Goal: Navigation & Orientation: Find specific page/section

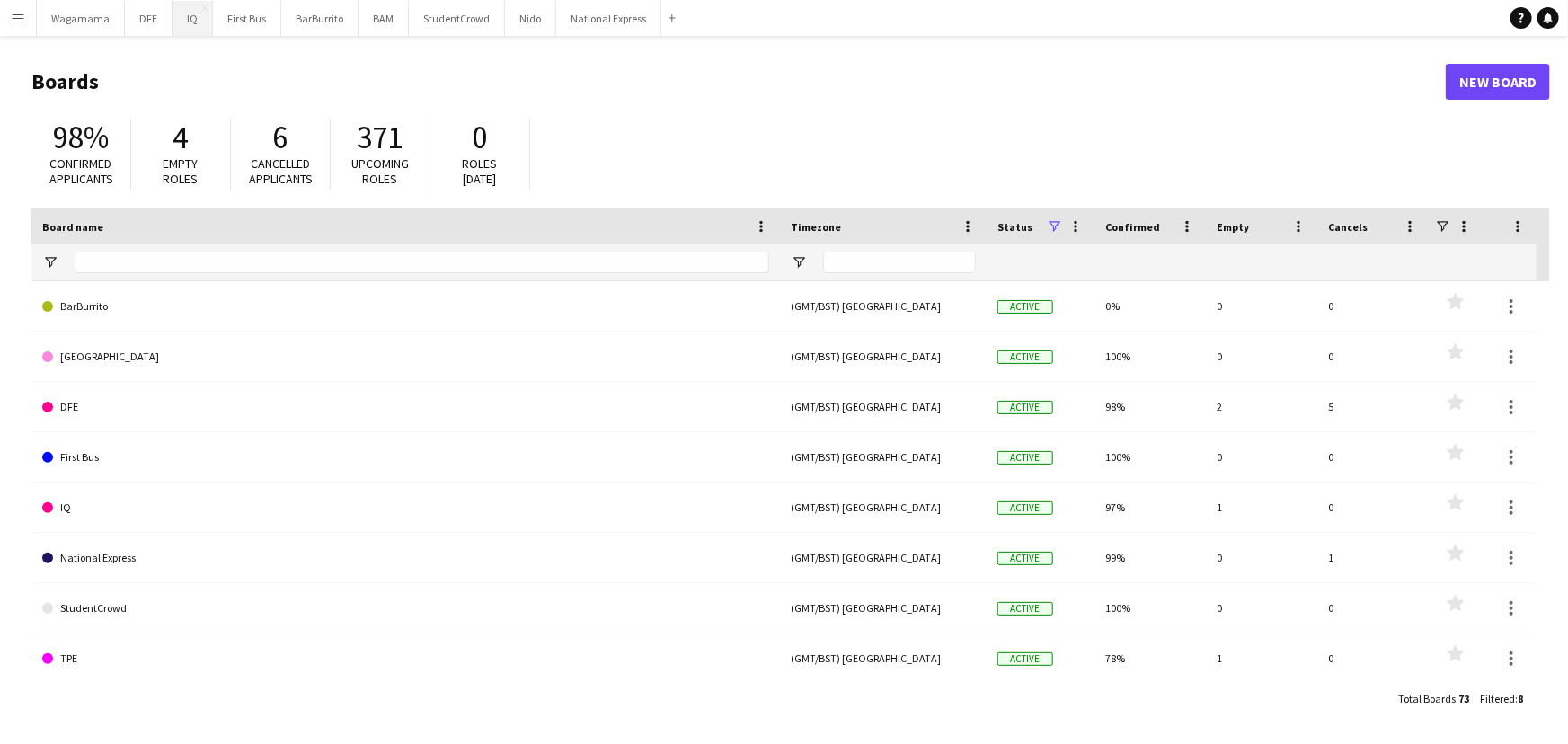
click at [181, 22] on button "IQ Close" at bounding box center [192, 18] width 40 height 35
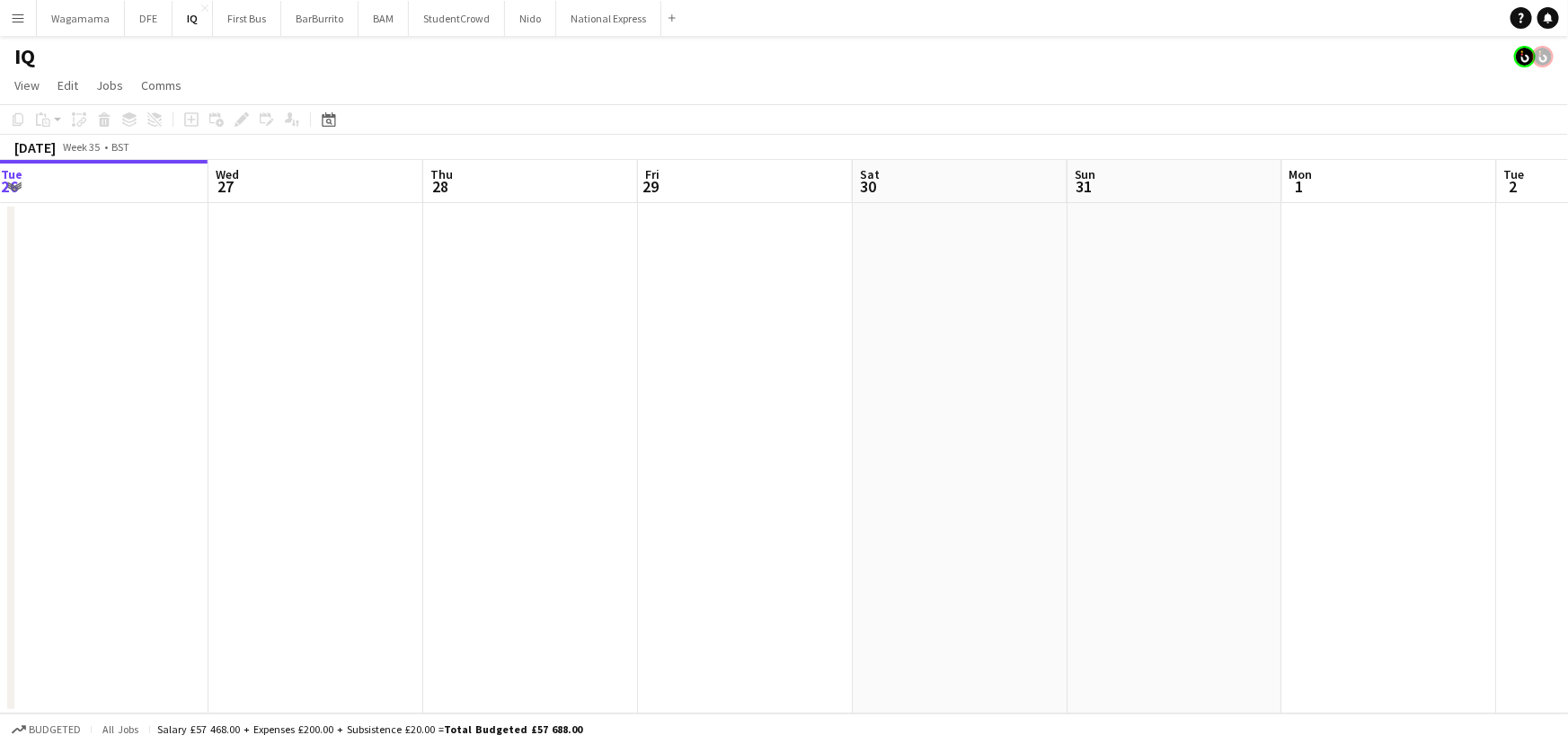
drag, startPoint x: 1150, startPoint y: 338, endPoint x: 543, endPoint y: 400, distance: 610.2
click at [543, 400] on app-calendar-viewport "Sat 23 Sun 24 Mon 25 Tue 26 Wed 27 Thu 28 Fri 29 Sat 30 Sun 31 Mon 1 Tue 2 Wed …" at bounding box center [784, 437] width 1568 height 554
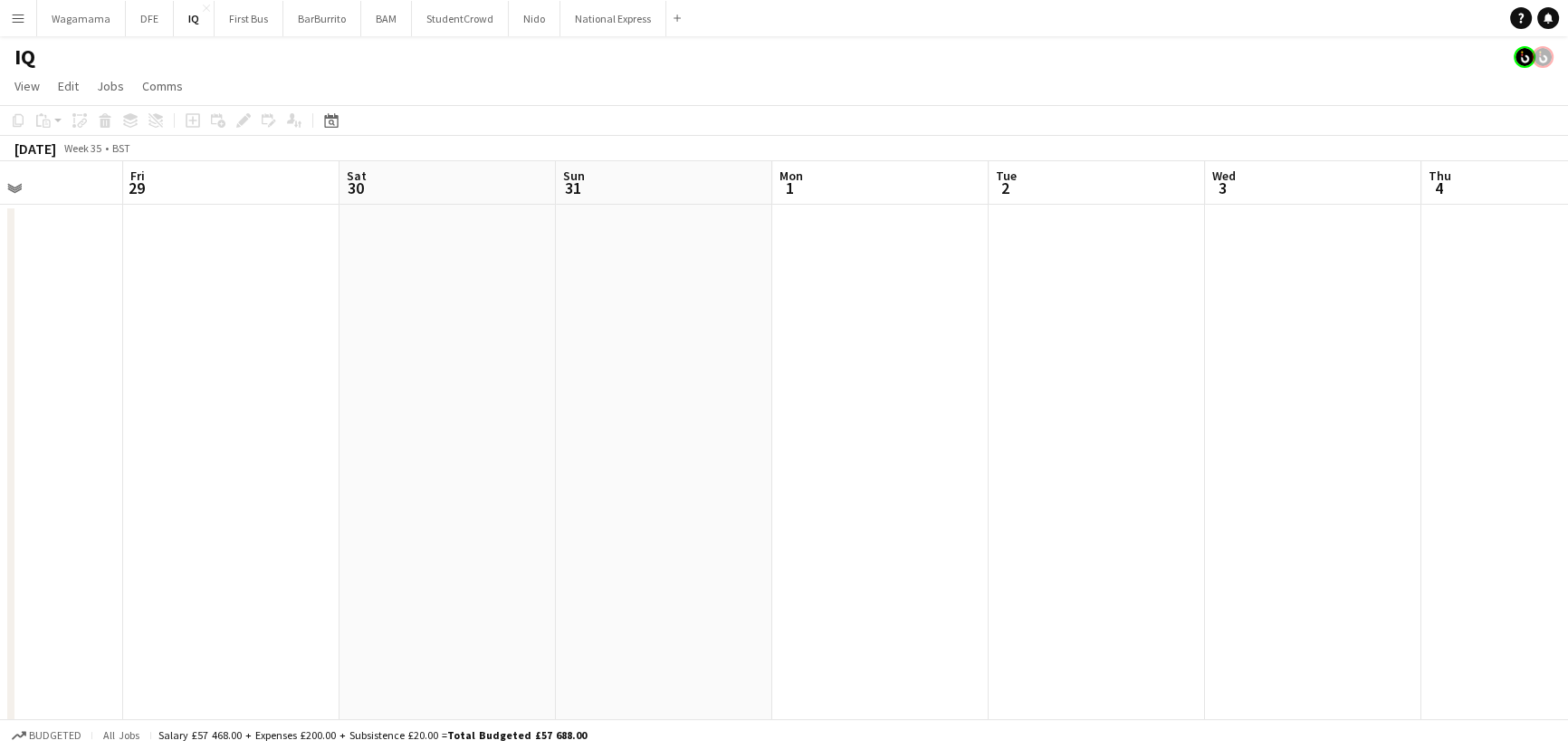
drag, startPoint x: 1038, startPoint y: 303, endPoint x: 440, endPoint y: 368, distance: 601.5
click at [440, 368] on app-calendar-viewport "Mon 25 Tue 26 Wed 27 Thu 28 Fri 29 Sat 30 Sun 31 Mon 1 Tue 2 Wed 3 Thu 4 Fri 5 …" at bounding box center [784, 636] width 1568 height 948
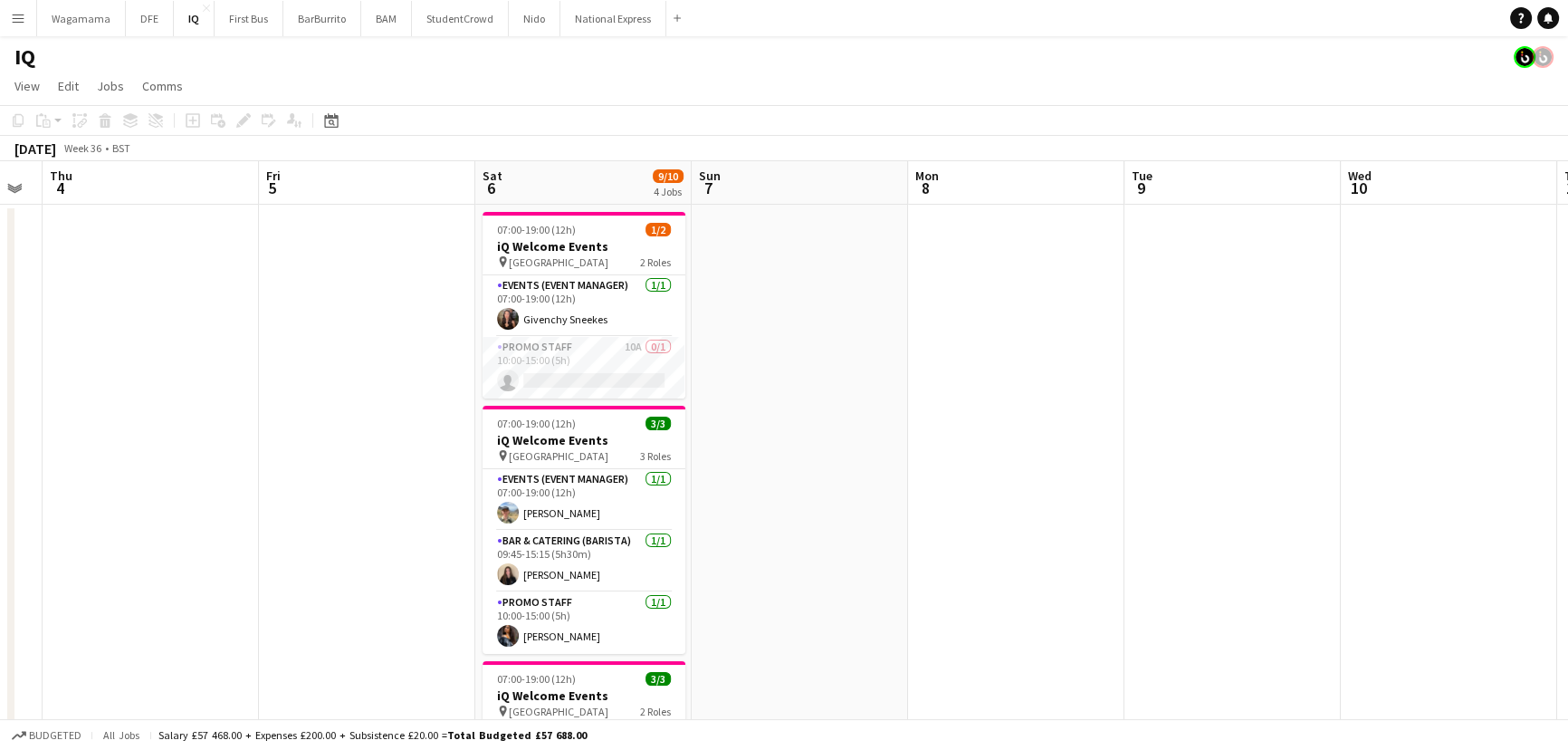
drag, startPoint x: 471, startPoint y: 349, endPoint x: 361, endPoint y: 350, distance: 110.0
click at [361, 350] on app-calendar-viewport "Sun 31 Mon 1 Tue 2 Wed 3 Thu 4 Fri 5 Sat 6 9/10 4 Jobs Sun 7 Mon 8 Tue 9 Wed 10…" at bounding box center [784, 636] width 1568 height 948
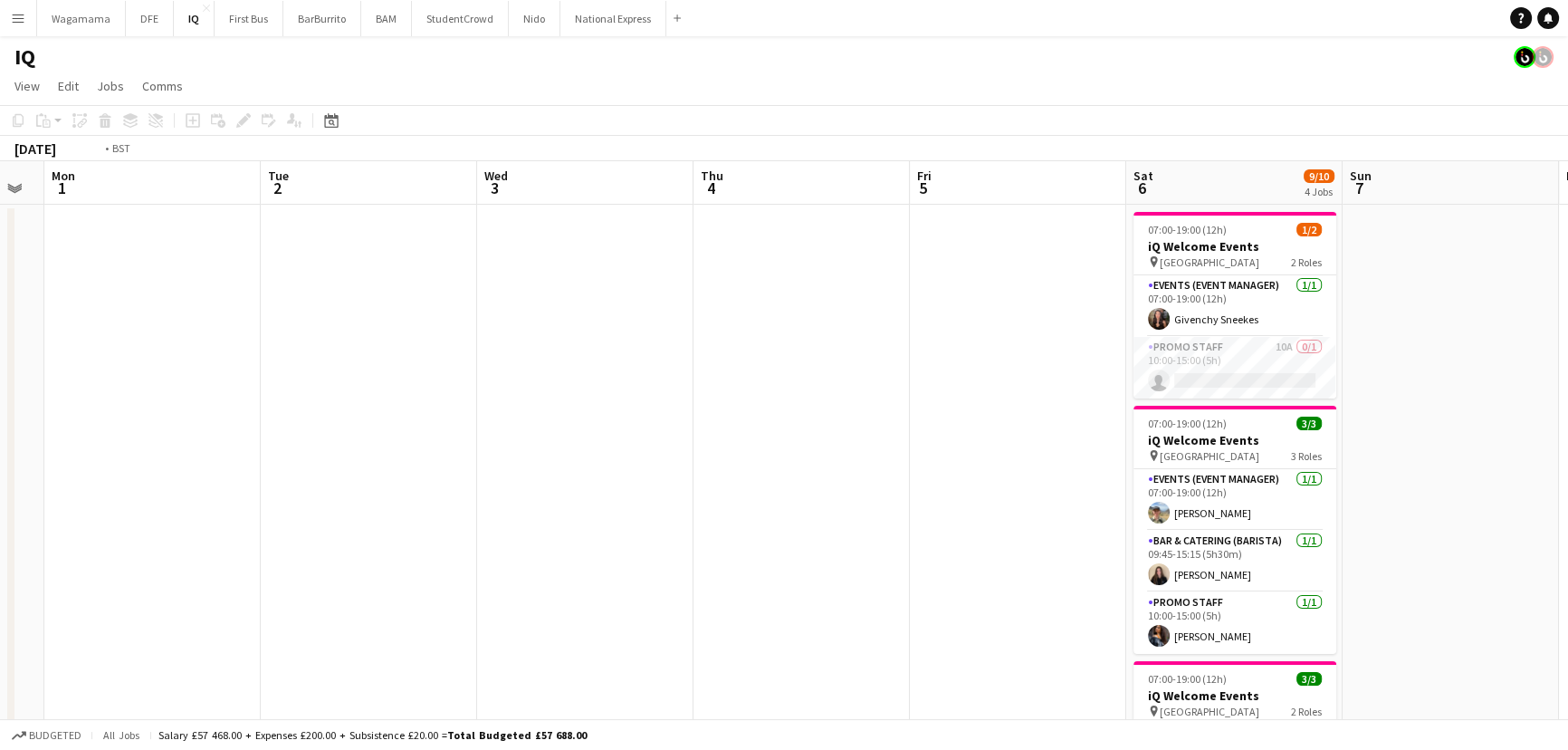
drag, startPoint x: 225, startPoint y: 337, endPoint x: 1091, endPoint y: 317, distance: 866.2
click at [1091, 317] on app-calendar-viewport "Sat 30 Sun 31 Mon 1 Tue 2 Wed 3 Thu 4 Fri 5 Sat 6 9/10 4 Jobs Sun 7 Mon 8 Tue 9…" at bounding box center [784, 636] width 1568 height 948
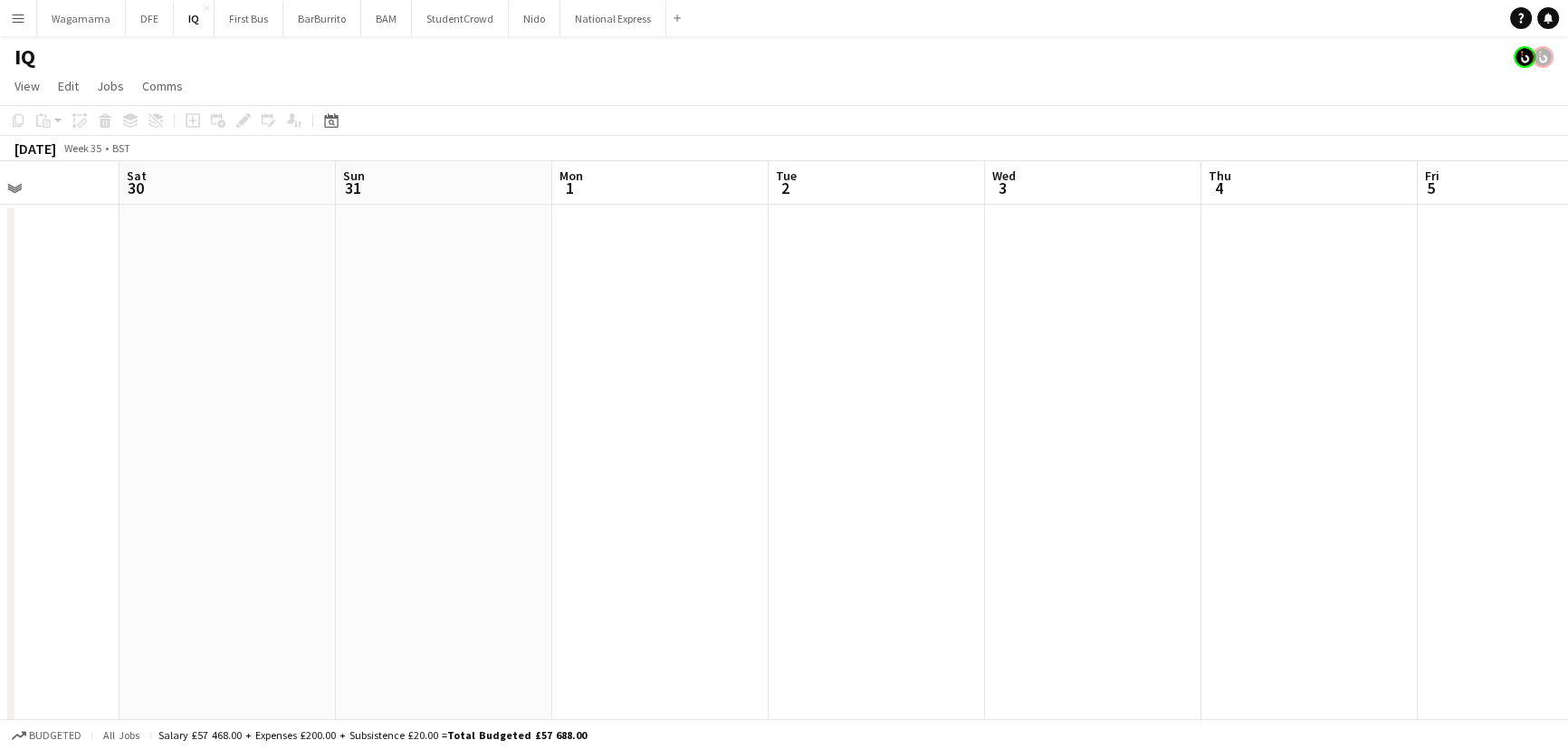
scroll to position [0, 442]
drag, startPoint x: 646, startPoint y: 376, endPoint x: 919, endPoint y: 360, distance: 273.5
click at [919, 360] on app-calendar-viewport "Tue 26 Wed 27 Thu 28 Fri 29 Sat 30 Sun 31 Mon 1 Tue 2 Wed 3 Thu 4 Fri 5 Sat 6 9…" at bounding box center [784, 636] width 1568 height 948
drag, startPoint x: 435, startPoint y: 380, endPoint x: 378, endPoint y: 452, distance: 91.8
click at [378, 452] on app-calendar-viewport "Mon 25 Tue 26 Wed 27 Thu 28 Fri 29 Sat 30 Sun 31 Mon 1 Tue 2 Wed 3 Thu 4 Fri 5 …" at bounding box center [784, 636] width 1568 height 948
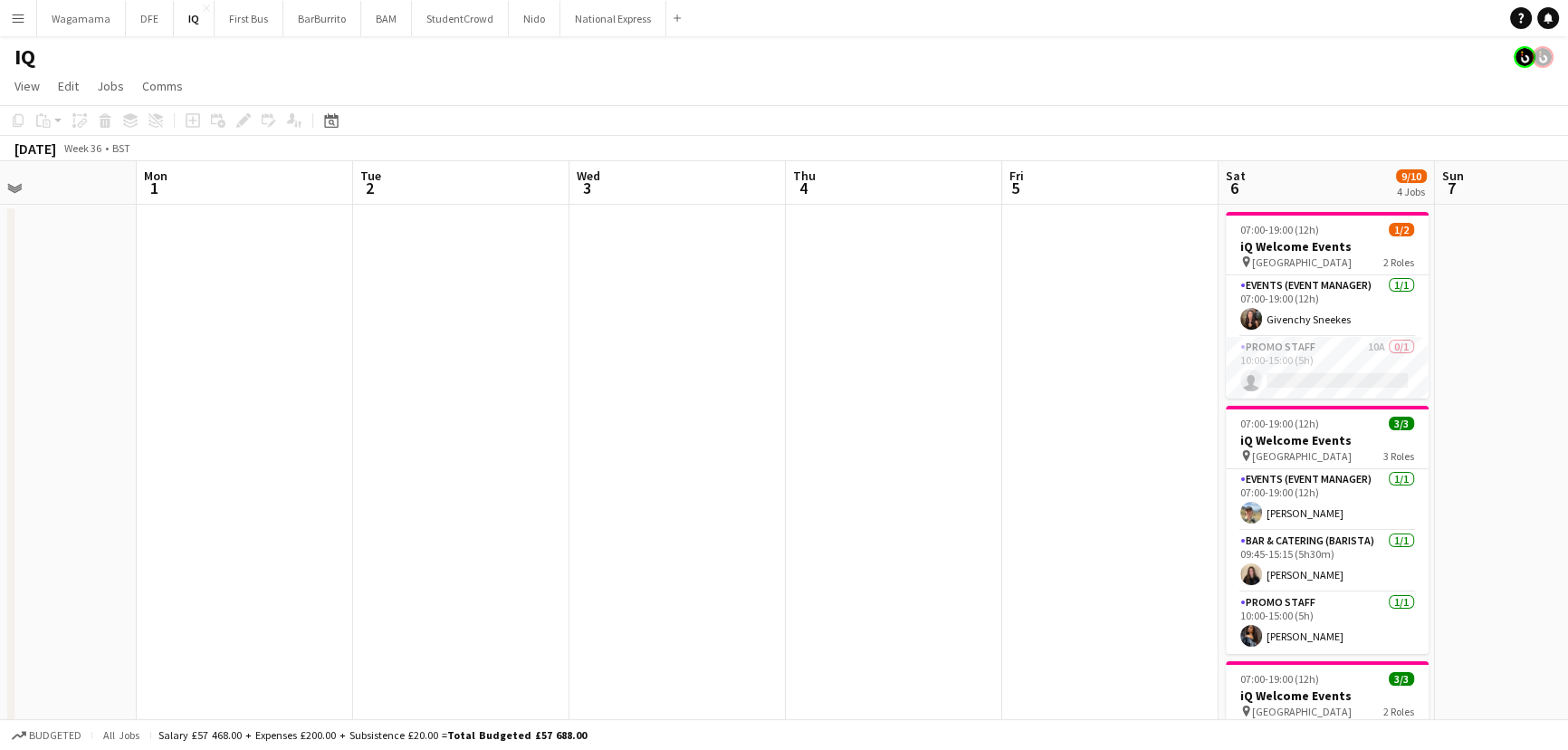
drag, startPoint x: 343, startPoint y: 425, endPoint x: 326, endPoint y: 388, distance: 40.7
click at [228, 434] on app-calendar-viewport "Fri 29 Sat 30 Sun 31 Mon 1 Tue 2 Wed 3 Thu 4 Fri 5 Sat 6 9/10 4 Jobs Sun 7 Mon …" at bounding box center [784, 636] width 1568 height 948
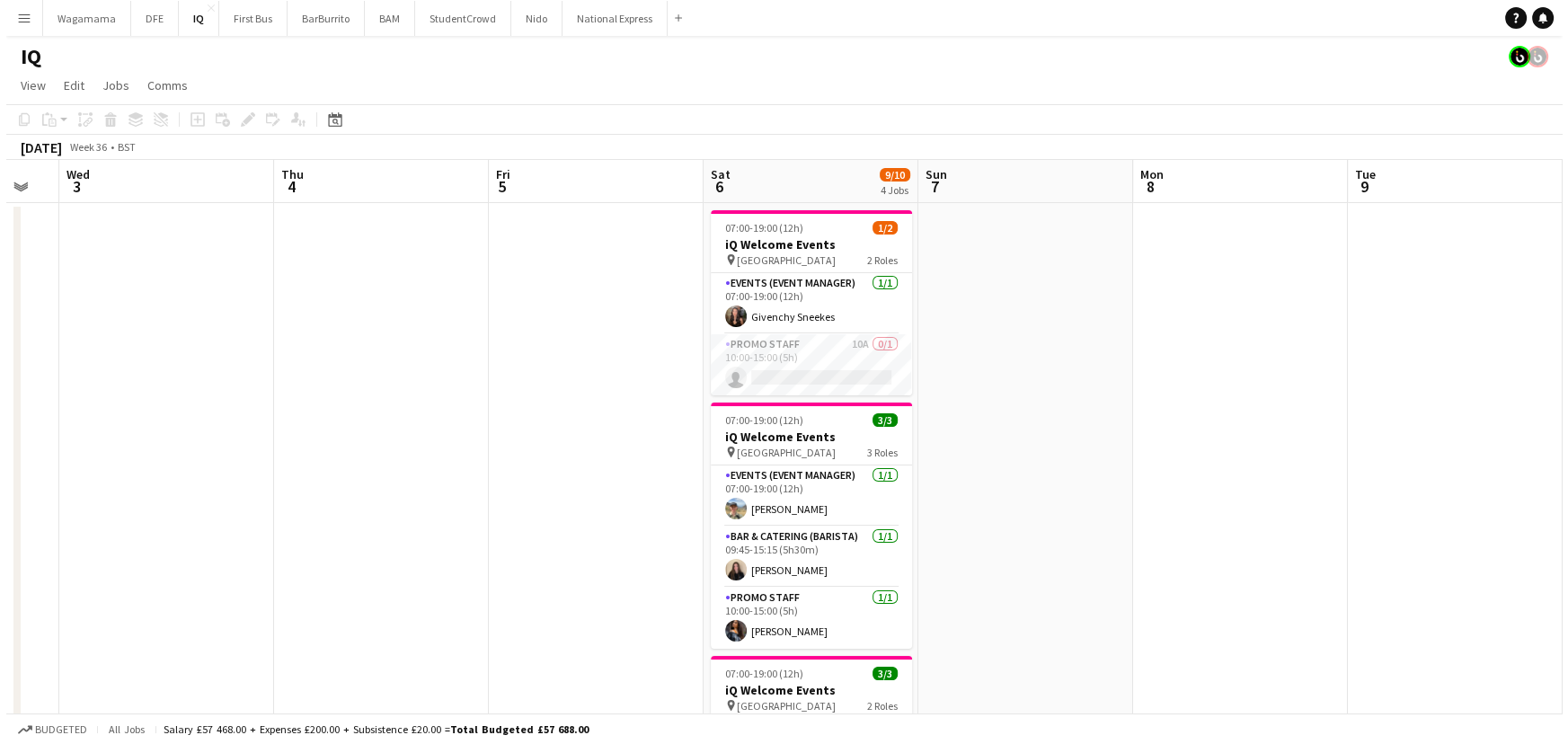
scroll to position [0, 609]
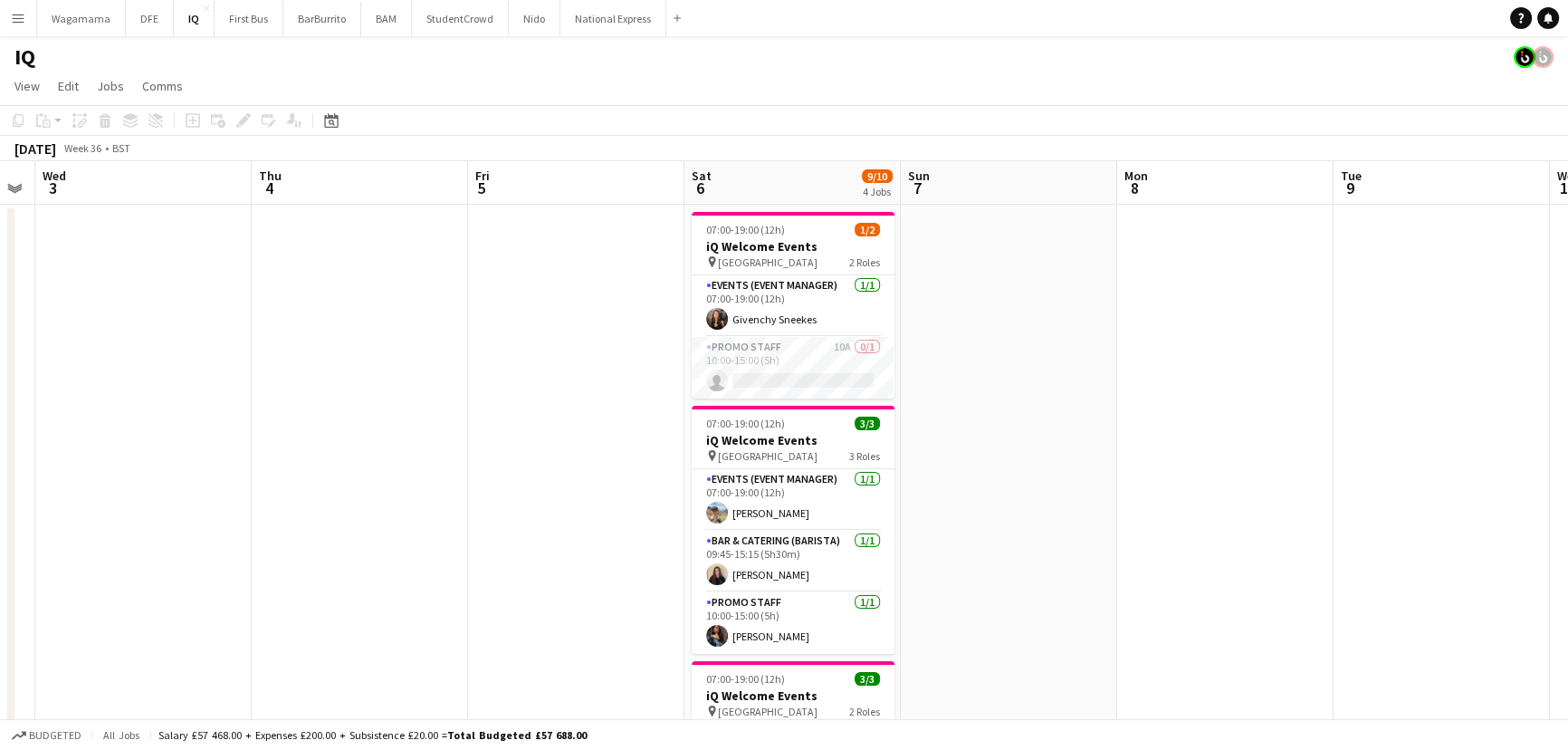
drag, startPoint x: 832, startPoint y: 312, endPoint x: 546, endPoint y: 347, distance: 288.1
click at [546, 347] on app-calendar-viewport "Sun 31 Mon 1 Tue 2 Wed 3 Thu 4 Fri 5 Sat 6 9/10 4 Jobs Sun 7 Mon 8 Tue 9 Wed 10…" at bounding box center [784, 636] width 1568 height 948
click at [143, 18] on button "DFE Close" at bounding box center [149, 18] width 48 height 35
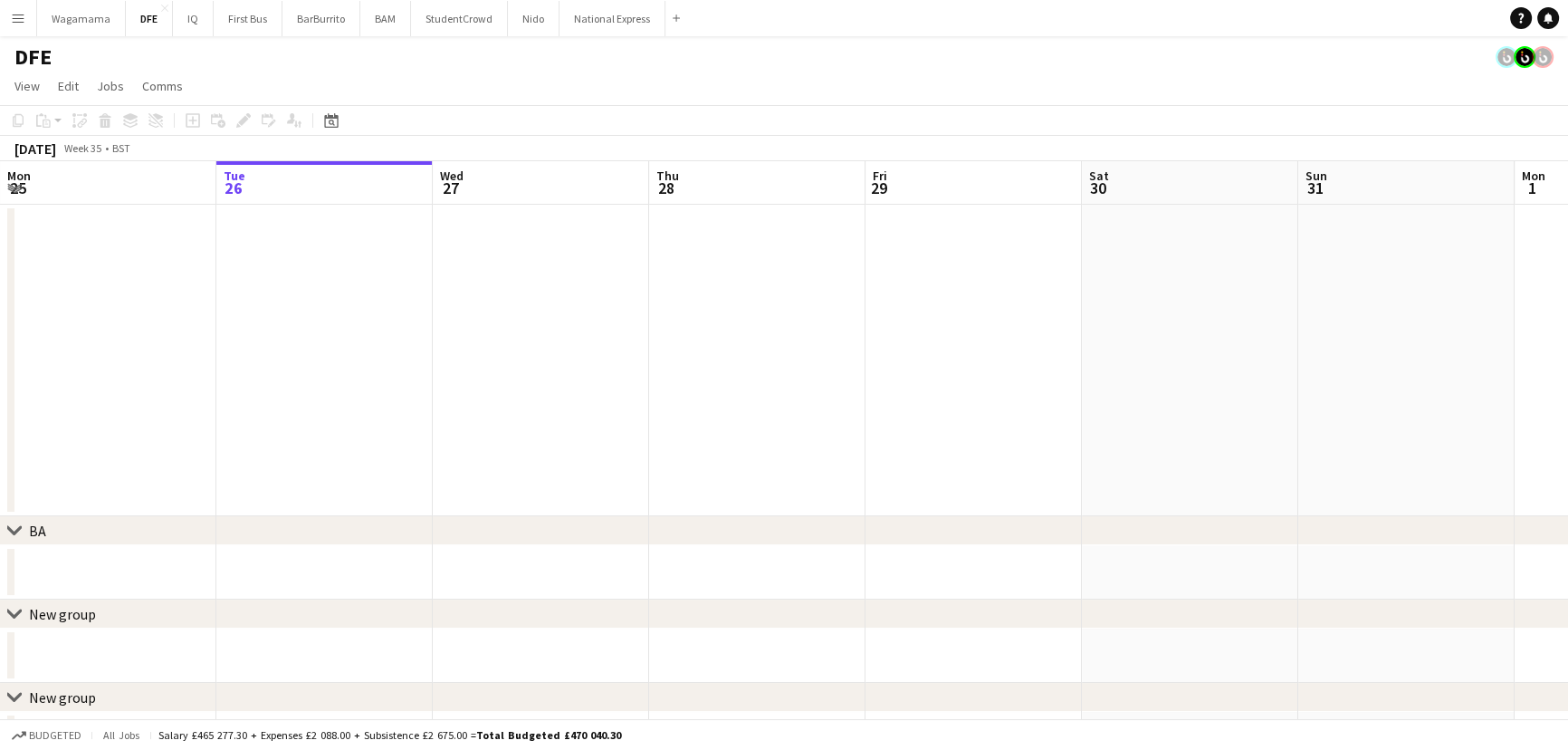
click at [260, 317] on app-calendar-viewport "Sat 23 Sun 24 Mon 25 Tue 26 Wed 27 Thu 28 Fri 29 Sat 30 Sun 31 Mon 1 Tue 2 30/3…" at bounding box center [784, 464] width 1568 height 605
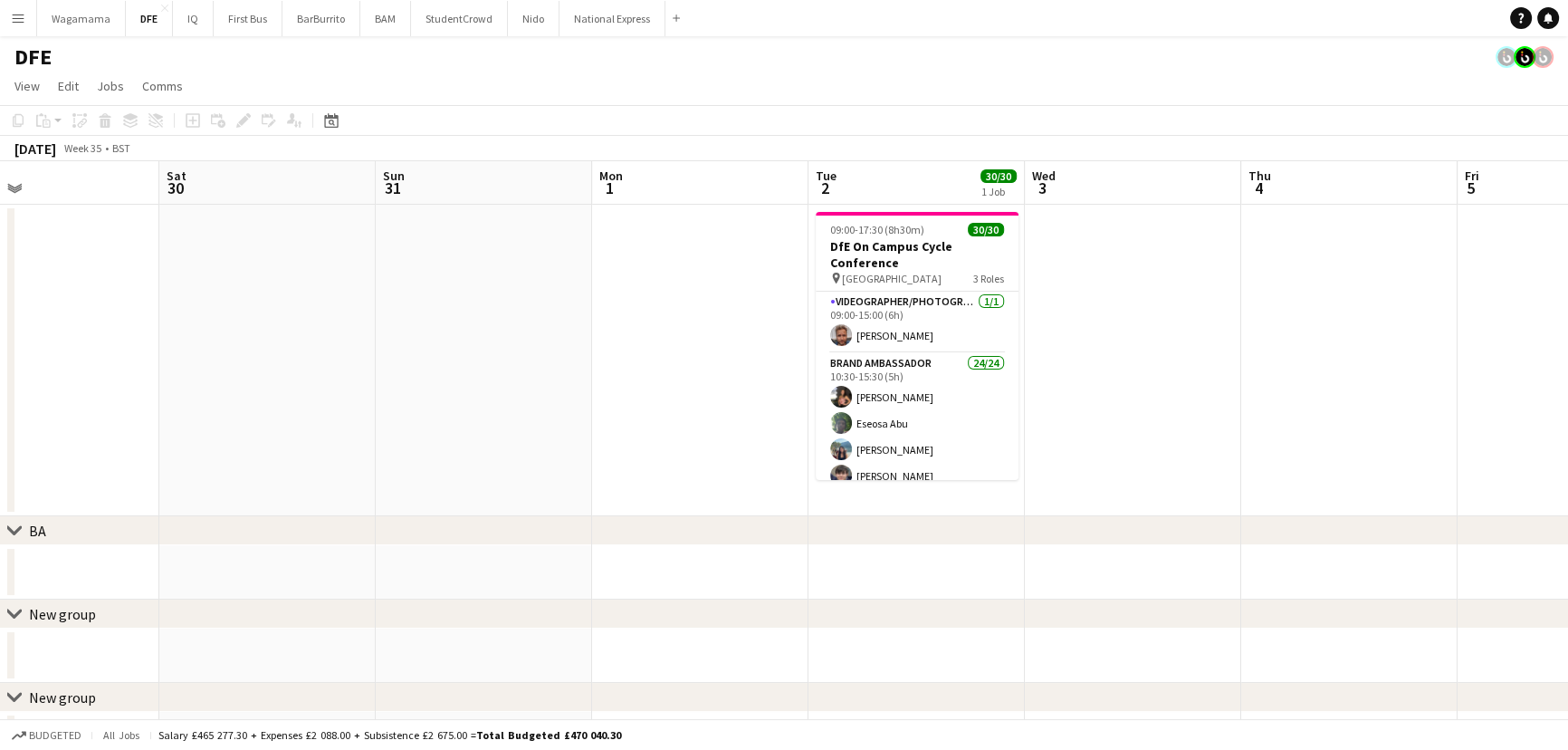
scroll to position [0, 464]
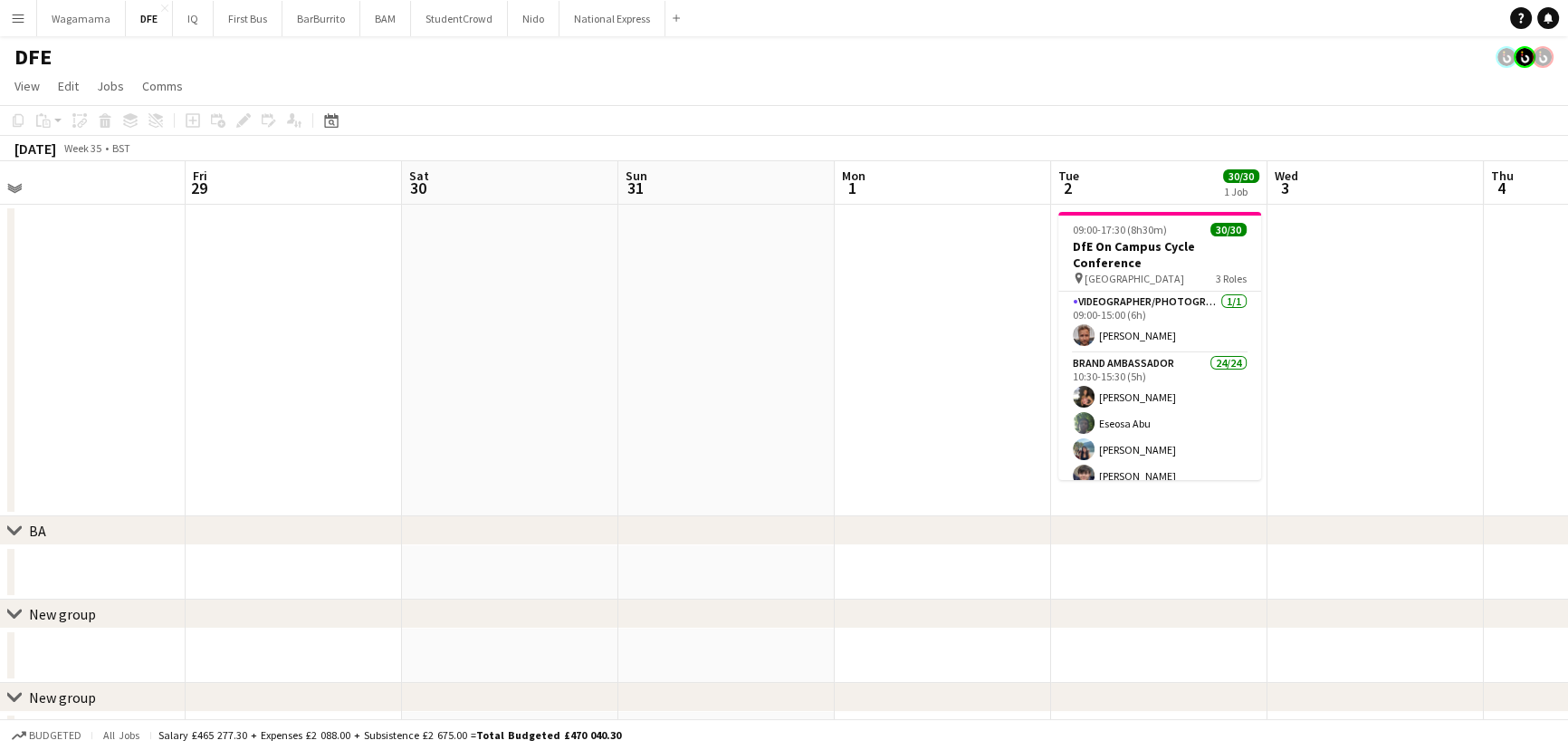
drag, startPoint x: 980, startPoint y: 332, endPoint x: 843, endPoint y: 331, distance: 137.0
click at [843, 331] on app-calendar-viewport "Tue 26 Wed 27 Thu 28 Fri 29 Sat 30 Sun 31 Mon 1 Tue 2 30/30 1 Job Wed 3 Thu 4 F…" at bounding box center [784, 464] width 1568 height 605
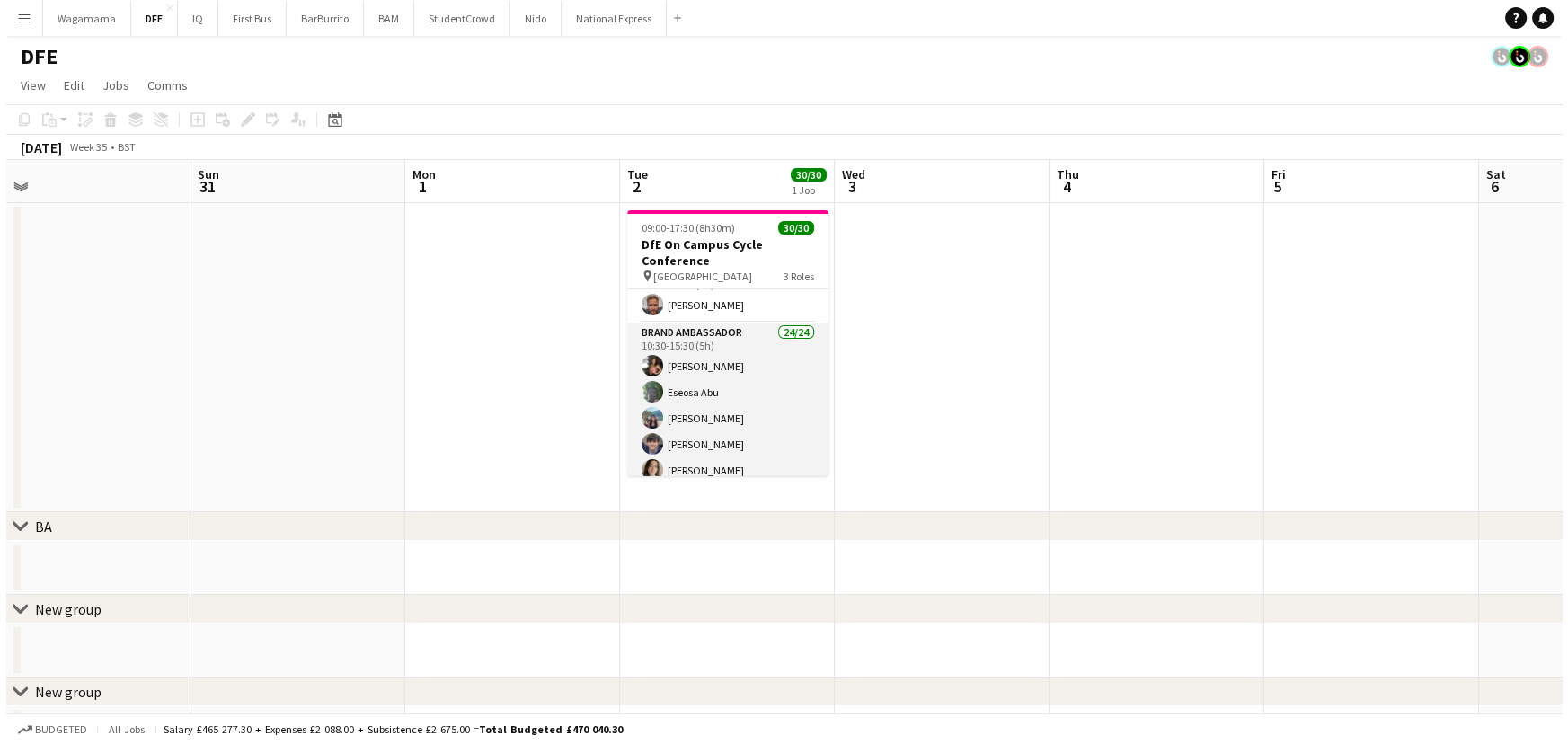
scroll to position [0, 0]
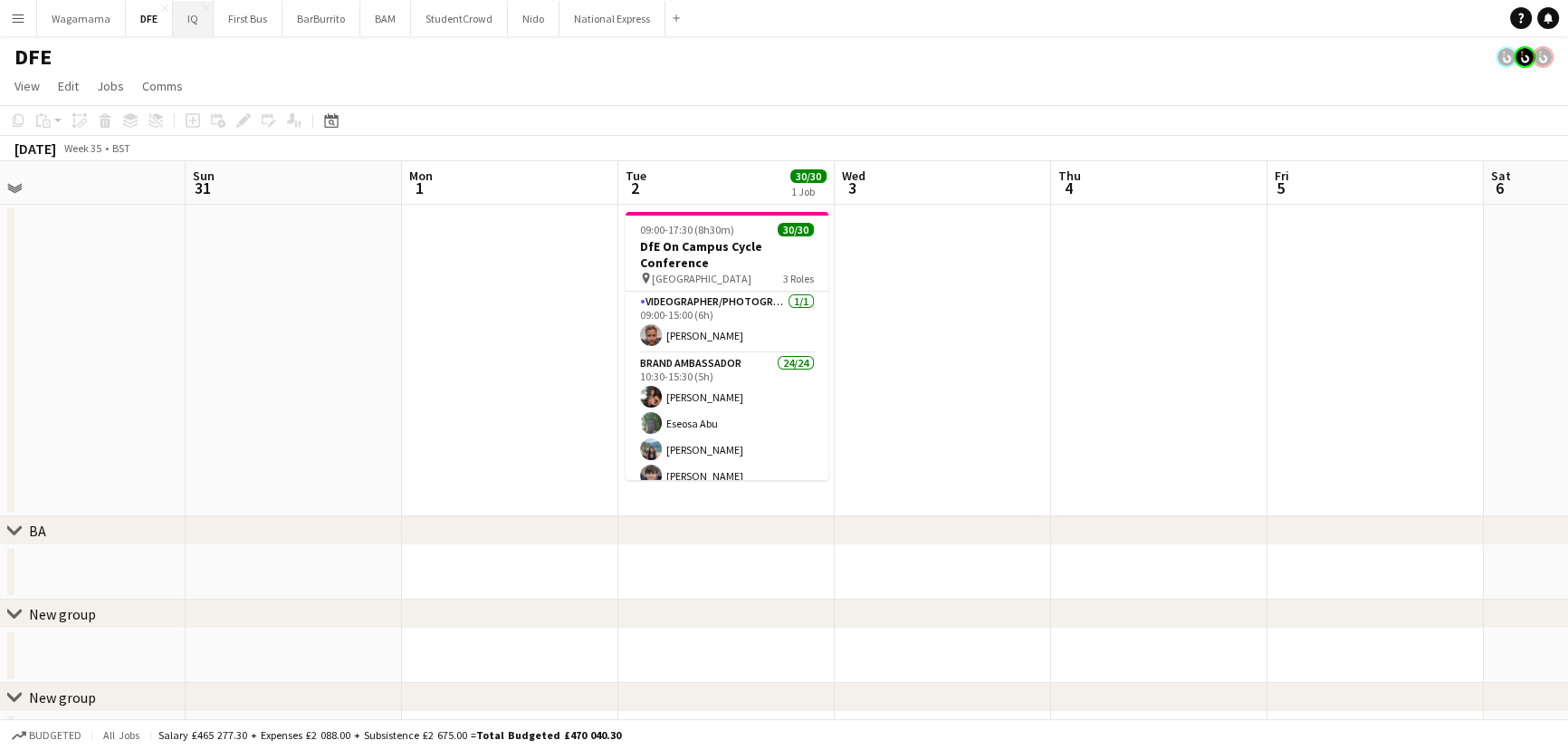
click at [194, 30] on button "IQ Close" at bounding box center [193, 18] width 41 height 35
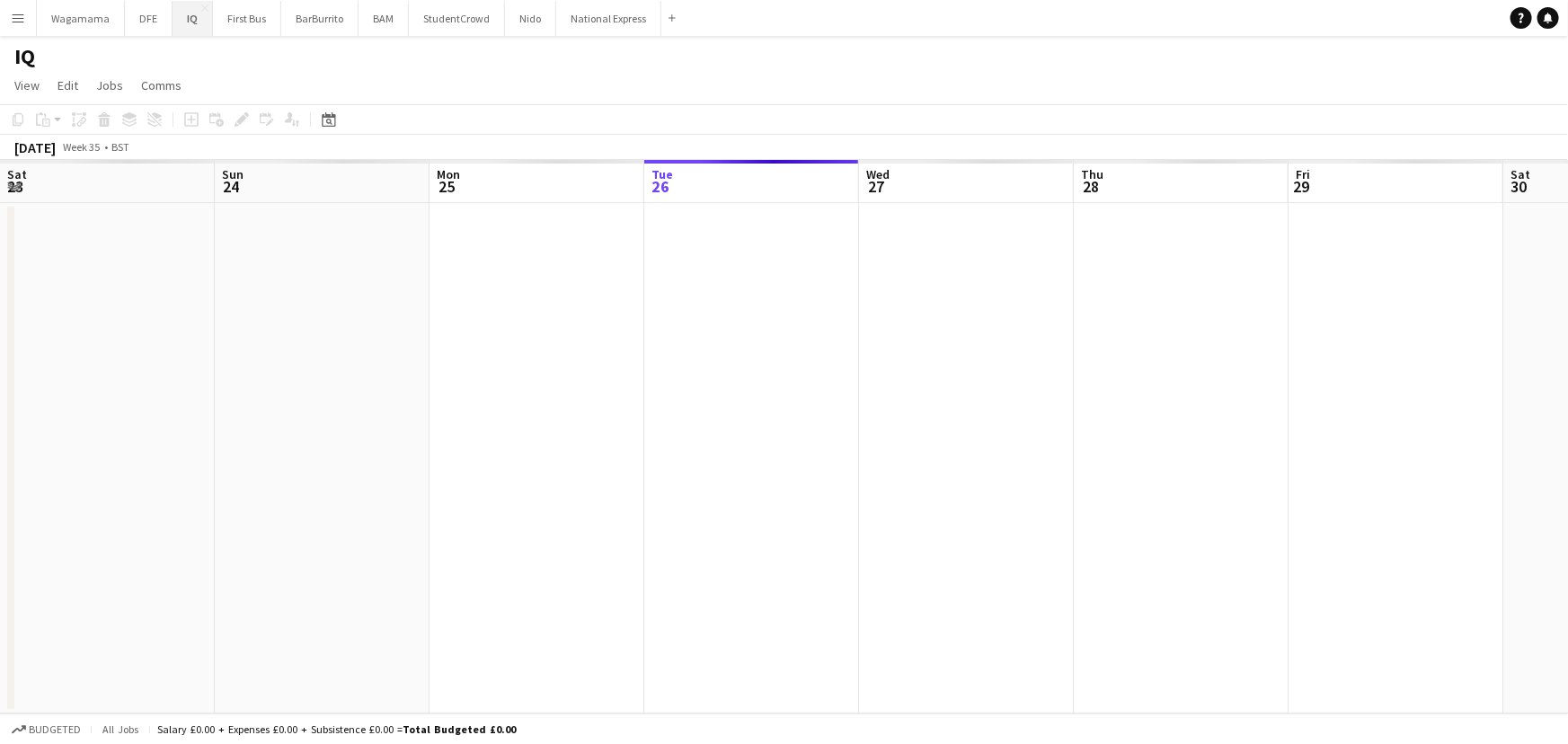
scroll to position [0, 429]
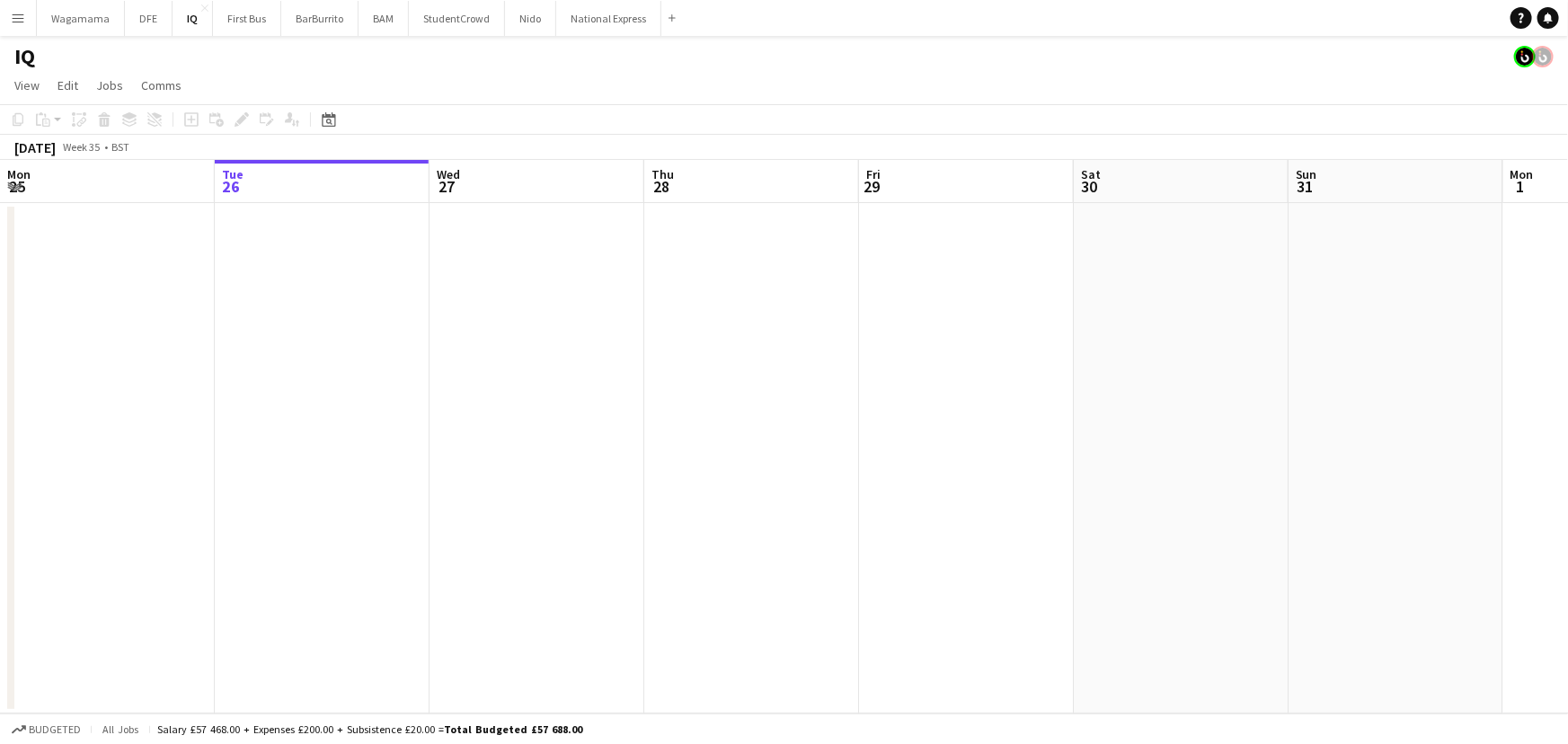
click at [646, 62] on div "IQ" at bounding box center [784, 52] width 1568 height 34
